Goal: Task Accomplishment & Management: Use online tool/utility

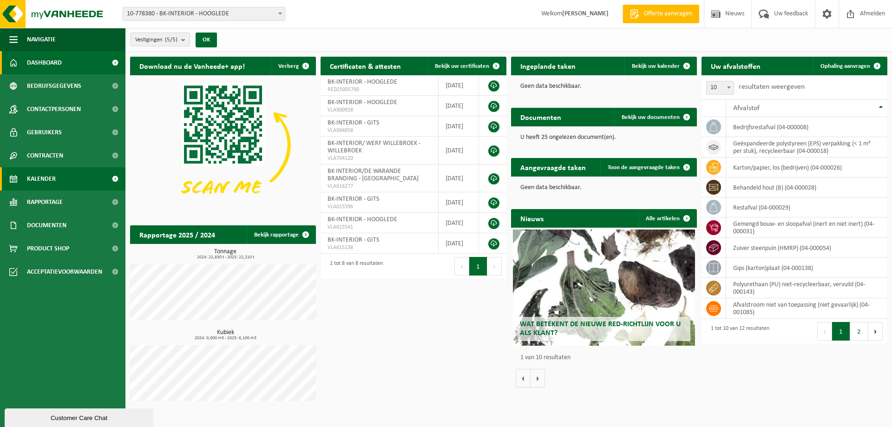
click at [52, 174] on span "Kalender" at bounding box center [41, 178] width 29 height 23
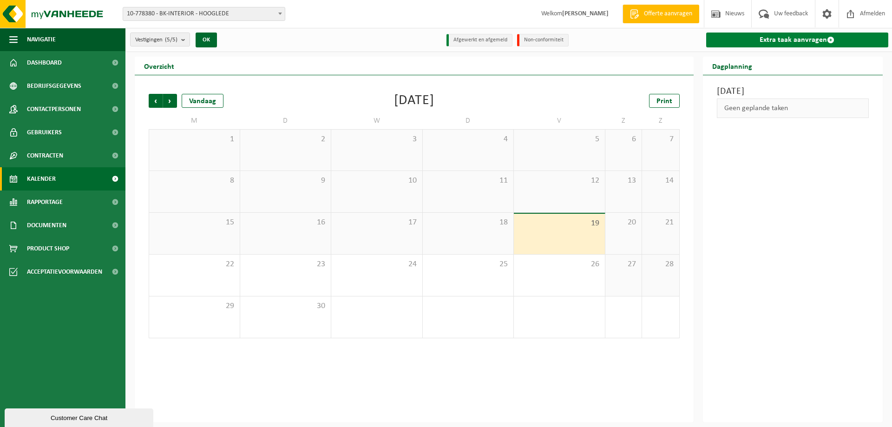
click at [751, 38] on link "Extra taak aanvragen" at bounding box center [797, 40] width 183 height 15
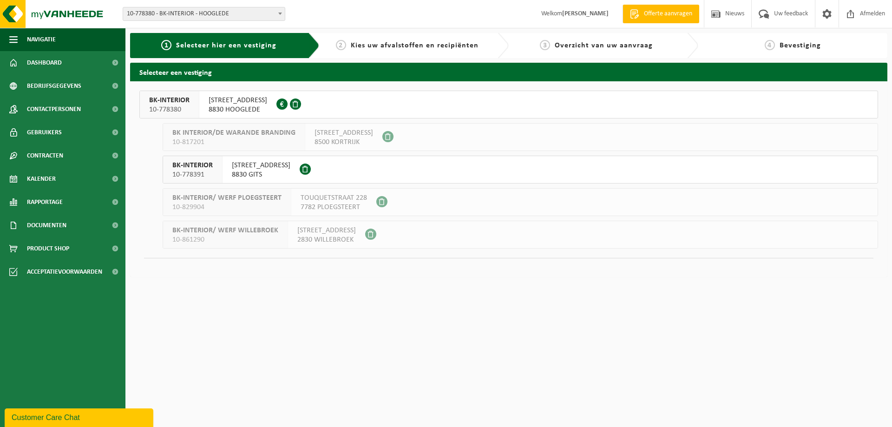
click at [282, 170] on span "[STREET_ADDRESS]" at bounding box center [261, 165] width 59 height 9
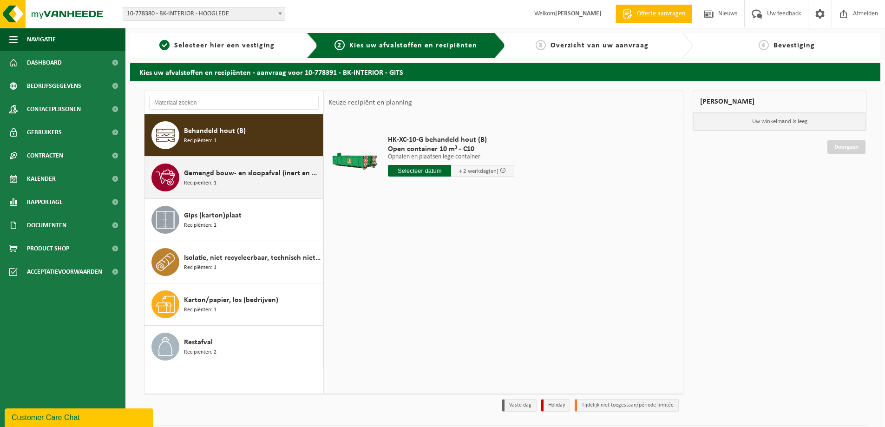
click at [227, 175] on span "Gemengd bouw- en sloopafval (inert en niet inert)" at bounding box center [252, 173] width 137 height 11
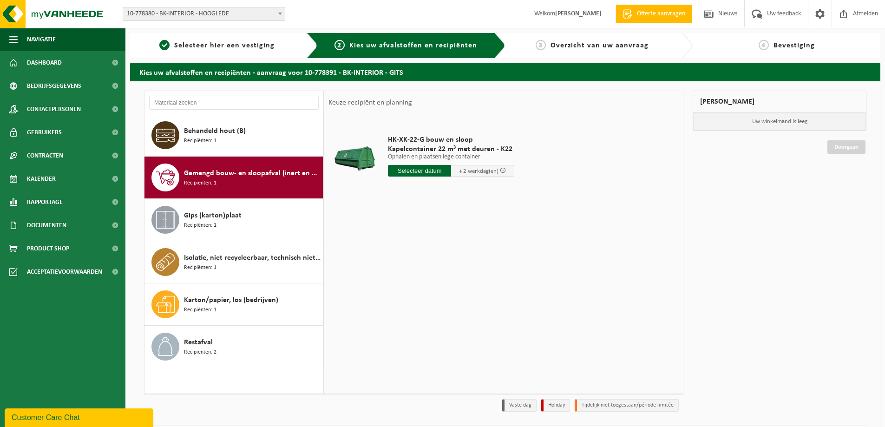
click at [425, 171] on input "text" at bounding box center [419, 171] width 63 height 12
click at [411, 269] on div "23" at bounding box center [413, 268] width 16 height 15
type input "Van 2025-09-23"
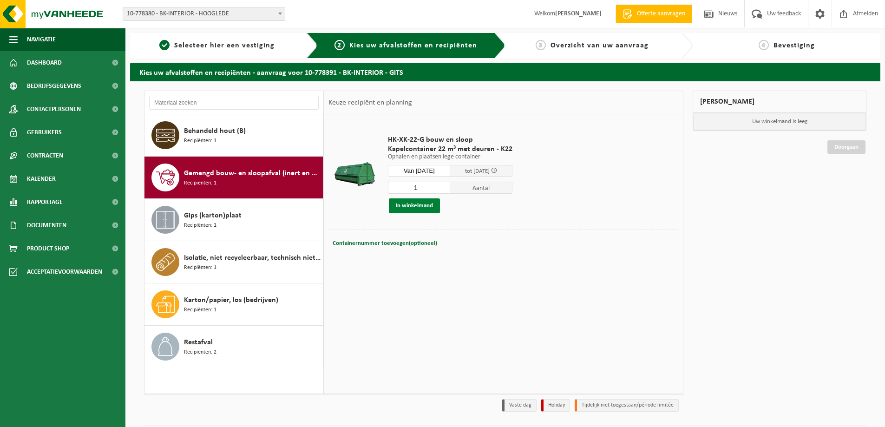
click at [416, 205] on button "In winkelmand" at bounding box center [414, 205] width 51 height 15
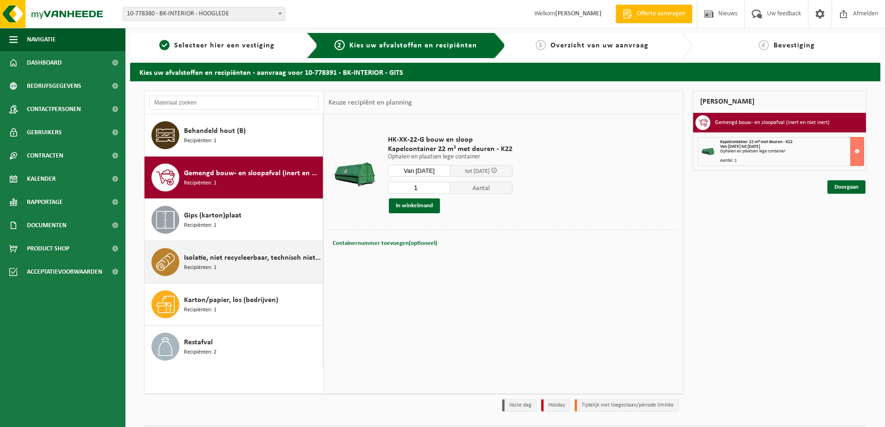
click at [210, 270] on span "Recipiënten: 1" at bounding box center [200, 267] width 33 height 9
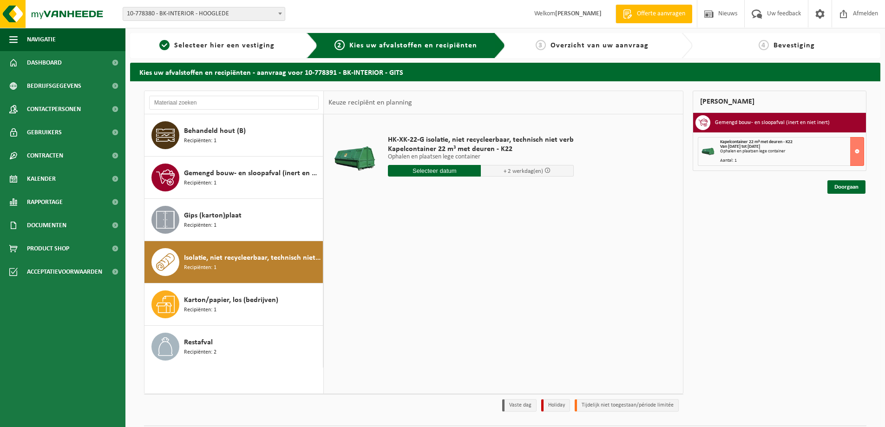
click at [432, 172] on input "text" at bounding box center [434, 171] width 93 height 12
click at [415, 271] on div "23" at bounding box center [413, 268] width 16 height 15
type input "Van 2025-09-23"
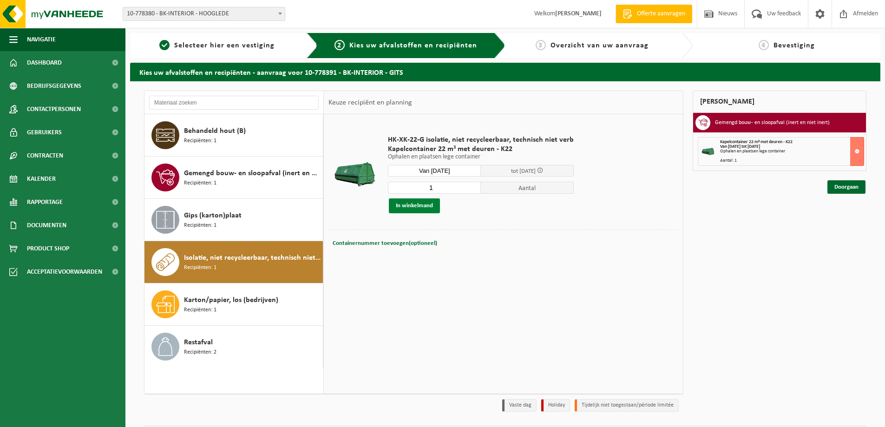
click at [424, 203] on button "In winkelmand" at bounding box center [414, 205] width 51 height 15
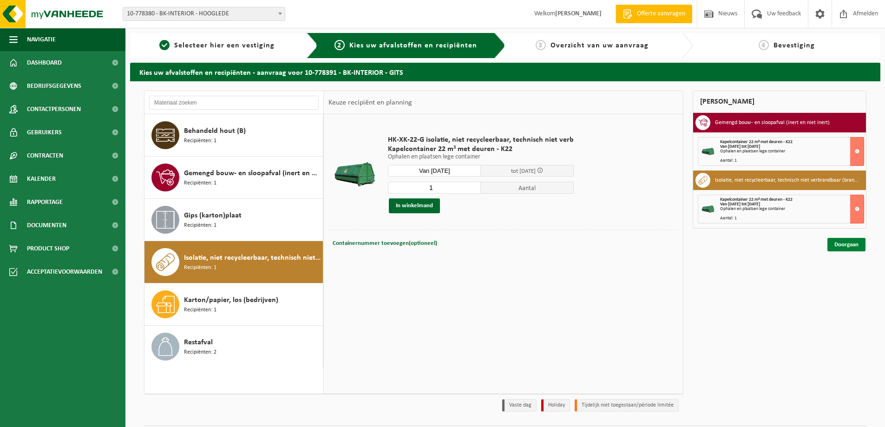
click at [855, 248] on link "Doorgaan" at bounding box center [846, 244] width 38 height 13
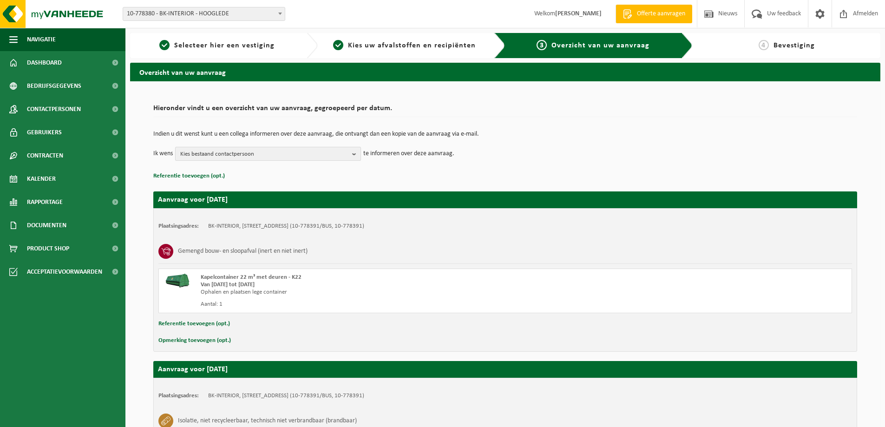
click at [252, 155] on span "Kies bestaand contactpersoon" at bounding box center [264, 154] width 168 height 14
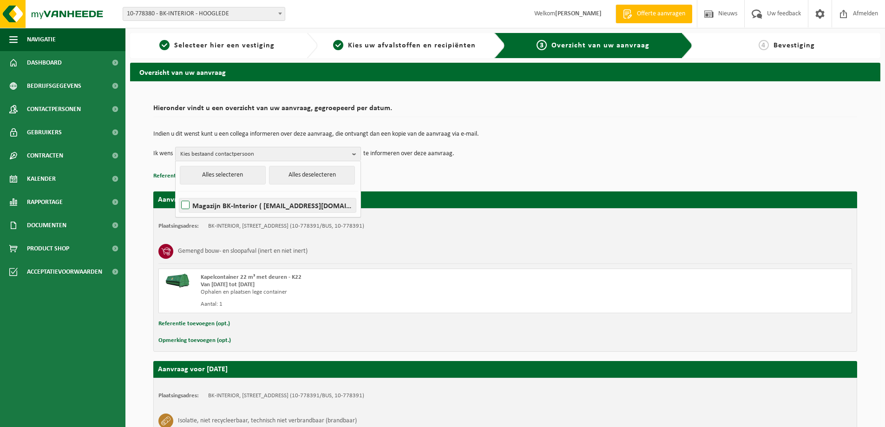
click at [185, 204] on label "Magazijn BK-Interior ( magazijn@bk-interior.be )" at bounding box center [267, 205] width 177 height 14
click at [178, 194] on input "Magazijn BK-Interior ( magazijn@bk-interior.be )" at bounding box center [177, 193] width 0 height 0
checkbox input "true"
click at [457, 174] on p "Referentie toevoegen (opt.)" at bounding box center [505, 176] width 704 height 12
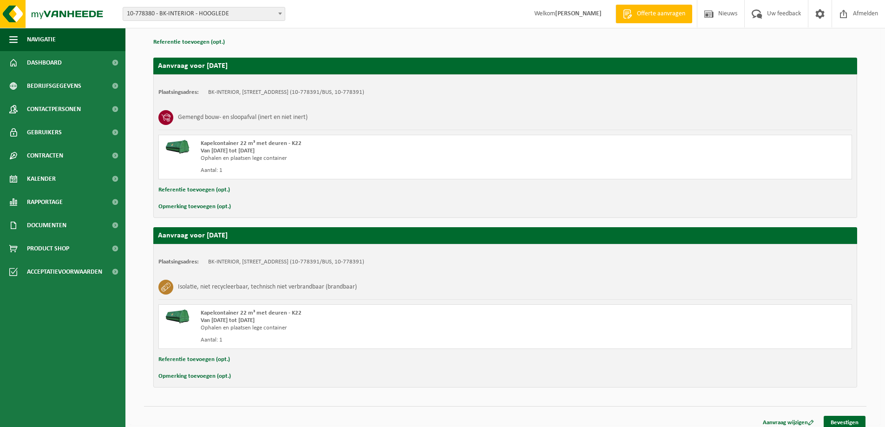
scroll to position [141, 0]
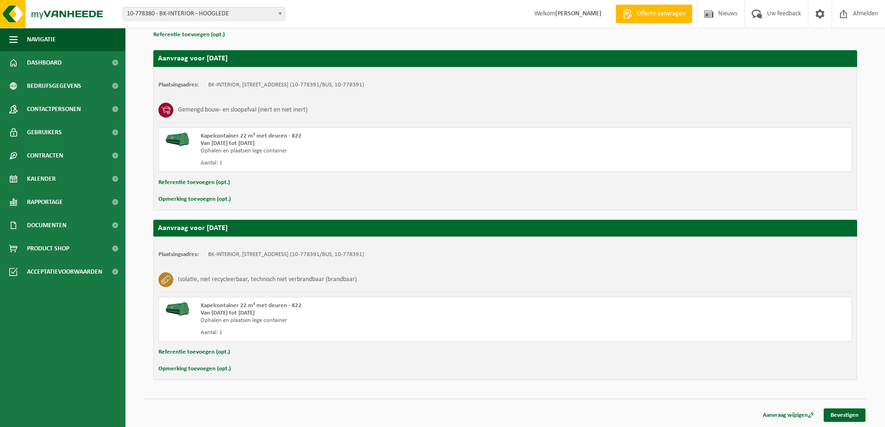
click at [205, 198] on button "Opmerking toevoegen (opt.)" at bounding box center [194, 199] width 72 height 12
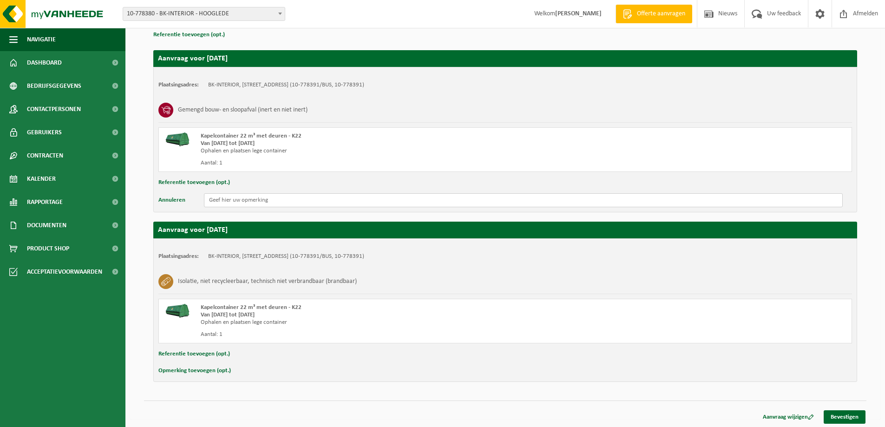
click at [277, 203] on input "text" at bounding box center [523, 200] width 639 height 14
drag, startPoint x: 280, startPoint y: 201, endPoint x: 189, endPoint y: 198, distance: 90.6
click at [189, 198] on div "Annuleren Duo-rit met isolatie!" at bounding box center [504, 200] width 693 height 14
type input "Duo-rit met isolatie!"
click at [214, 373] on button "Opmerking toevoegen (opt.)" at bounding box center [194, 371] width 72 height 12
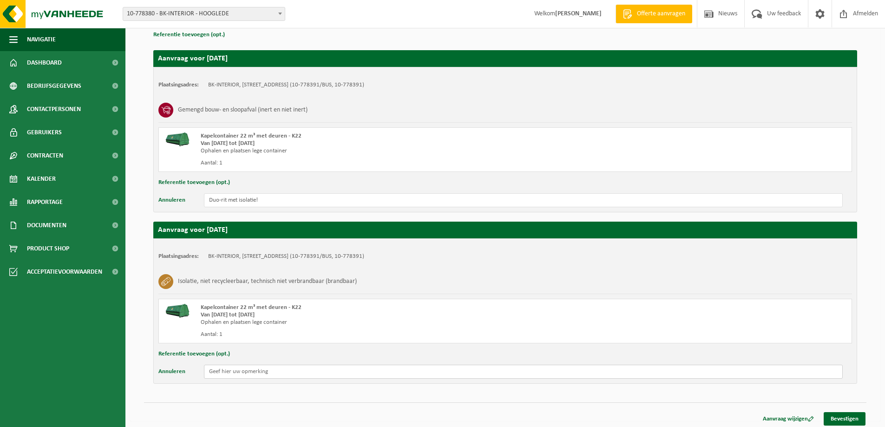
click at [222, 370] on input "text" at bounding box center [523, 372] width 639 height 14
paste input "Duo-rit met isolatie!"
drag, startPoint x: 238, startPoint y: 374, endPoint x: 255, endPoint y: 371, distance: 17.5
click at [255, 371] on input "Duo-rit met isolatie!" at bounding box center [523, 372] width 639 height 14
type input "Duo-rit met gemengd sloopafval!"
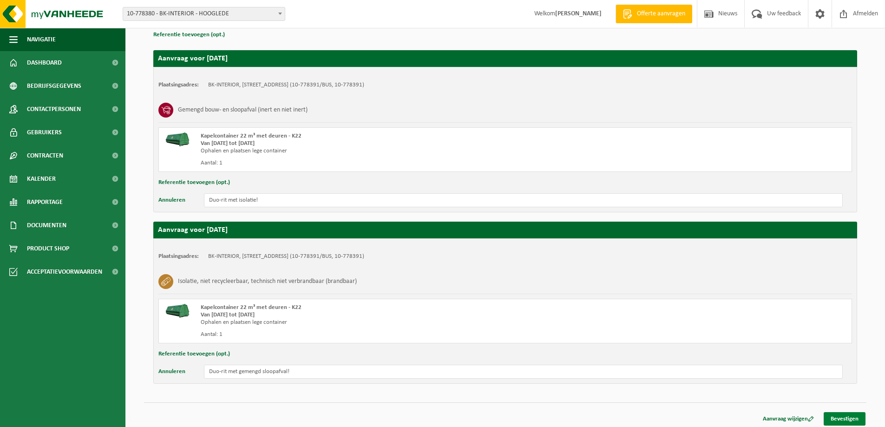
click at [845, 418] on link "Bevestigen" at bounding box center [845, 418] width 42 height 13
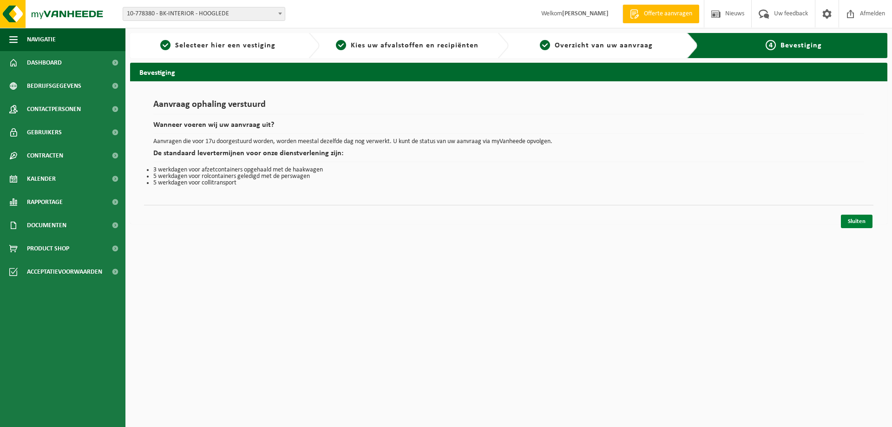
click at [855, 227] on link "Sluiten" at bounding box center [857, 221] width 32 height 13
